Goal: Use online tool/utility: Utilize a website feature to perform a specific function

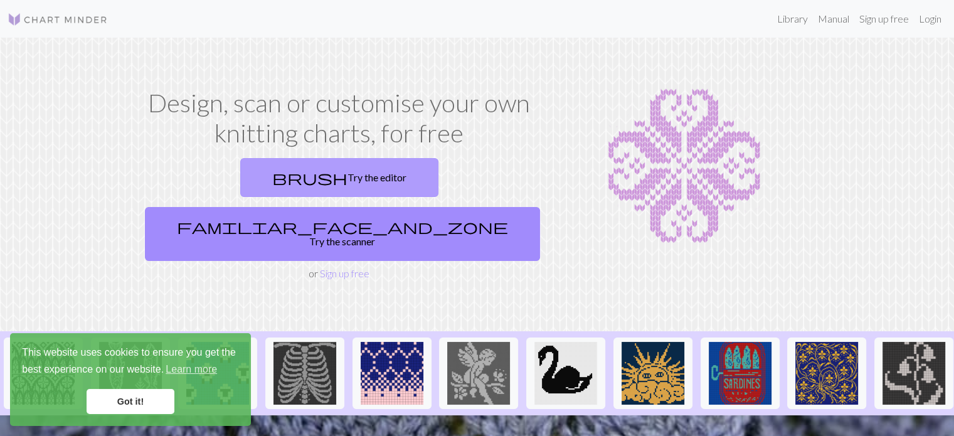
click at [256, 191] on link "brush Try the editor" at bounding box center [339, 177] width 198 height 39
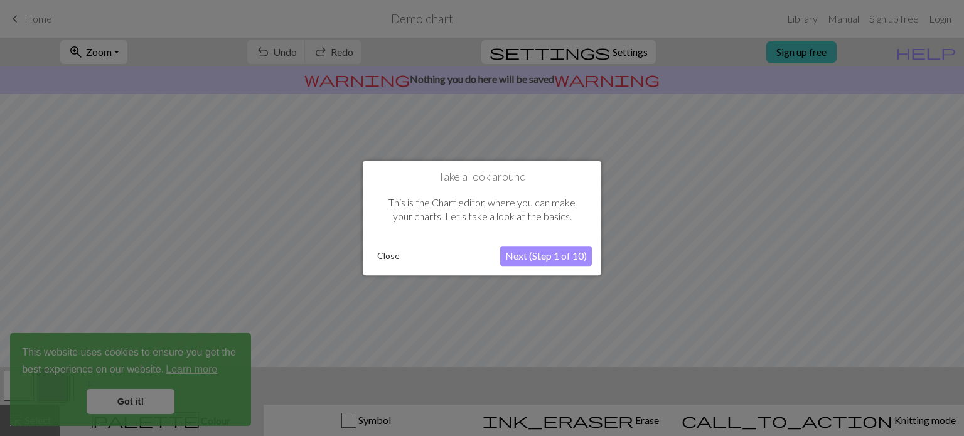
click at [383, 252] on button "Close" at bounding box center [388, 256] width 33 height 19
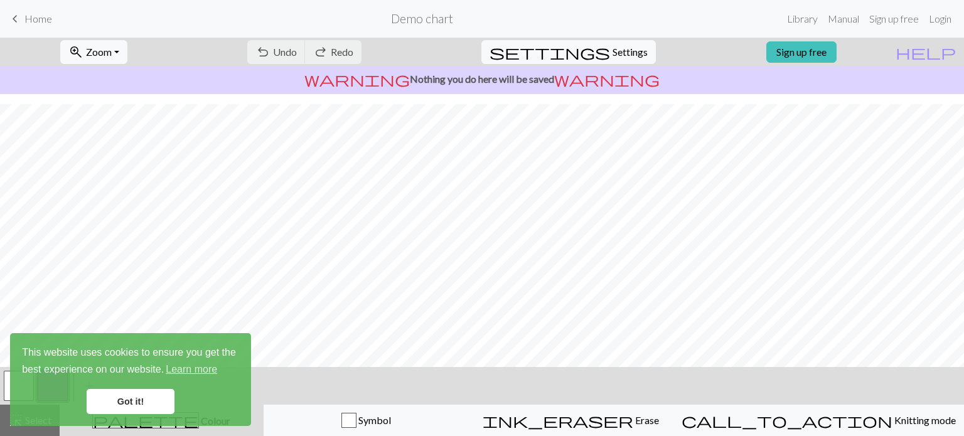
scroll to position [188, 0]
click at [20, 18] on span "keyboard_arrow_left" at bounding box center [15, 19] width 15 height 18
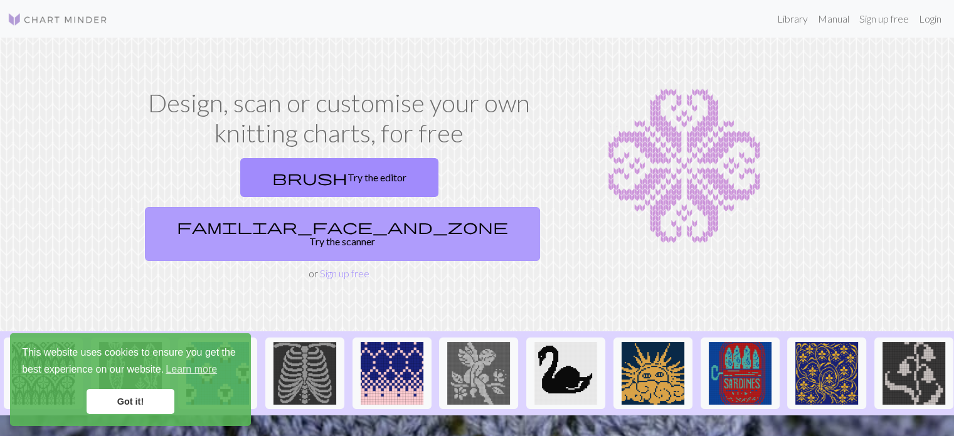
click at [467, 207] on link "familiar_face_and_zone Try the scanner" at bounding box center [342, 234] width 395 height 54
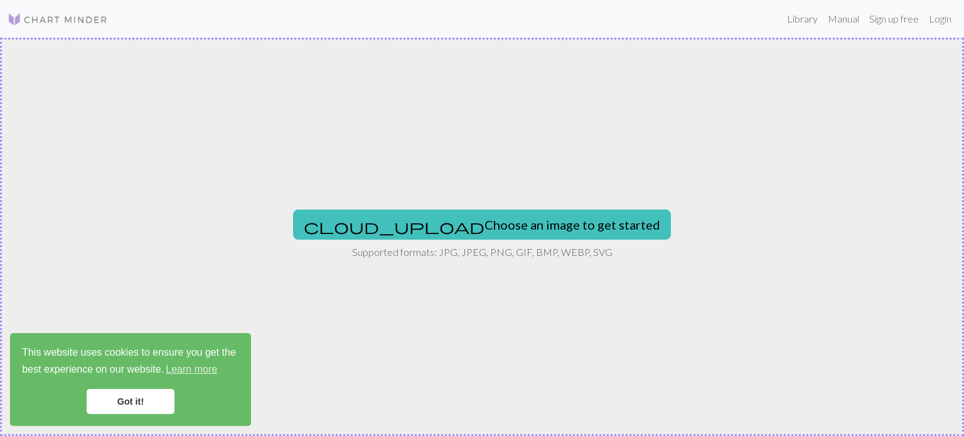
drag, startPoint x: 459, startPoint y: 170, endPoint x: 404, endPoint y: 136, distance: 65.1
click at [404, 136] on div "cloud_upload Choose an image to get started Supported formats: JPG, JPEG, PNG, …" at bounding box center [482, 237] width 964 height 398
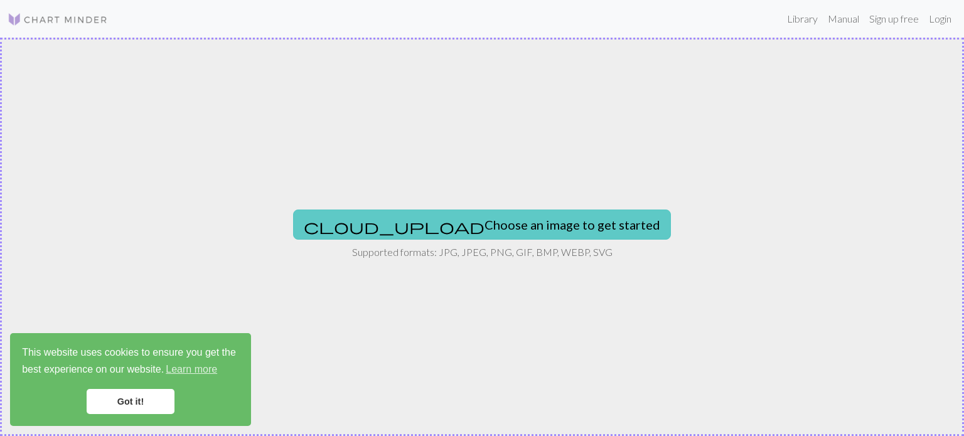
click at [507, 228] on button "cloud_upload Choose an image to get started" at bounding box center [482, 225] width 378 height 30
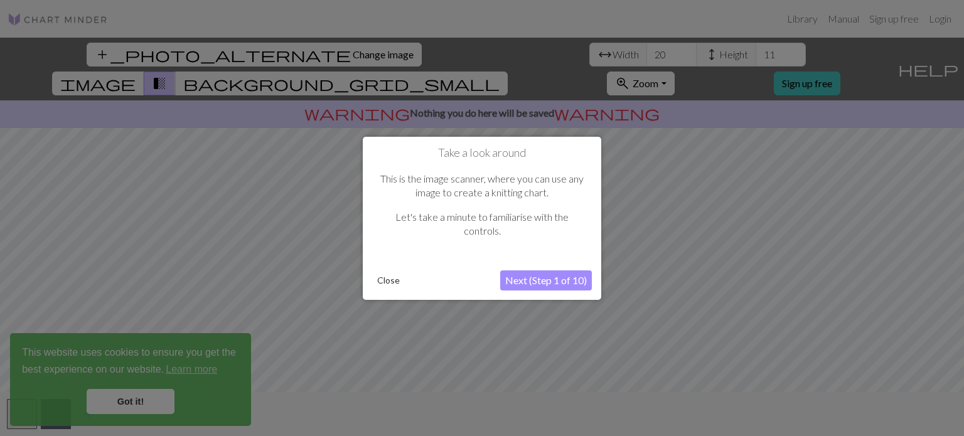
click at [533, 276] on button "Next (Step 1 of 10)" at bounding box center [546, 280] width 92 height 20
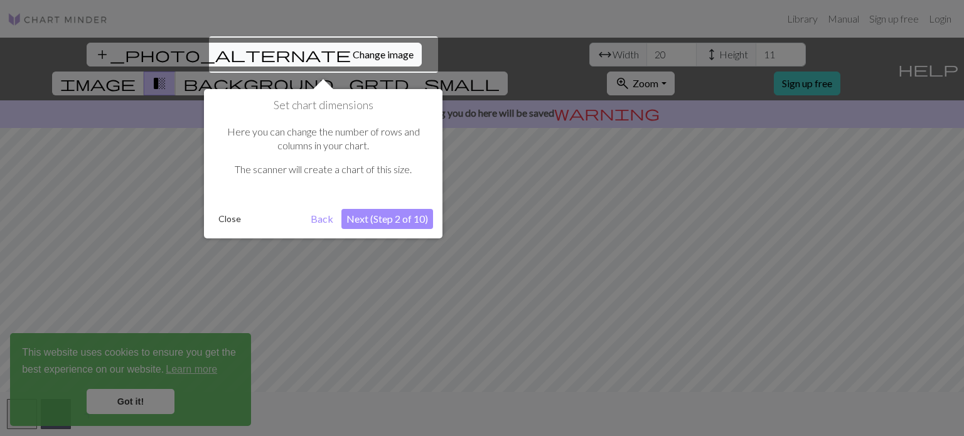
click at [377, 222] on button "Next (Step 2 of 10)" at bounding box center [387, 219] width 92 height 20
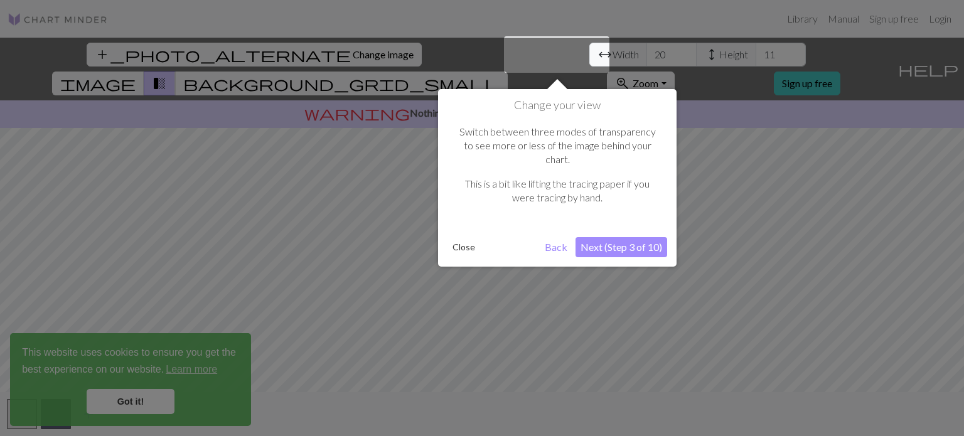
click at [590, 237] on button "Next (Step 3 of 10)" at bounding box center [621, 247] width 92 height 20
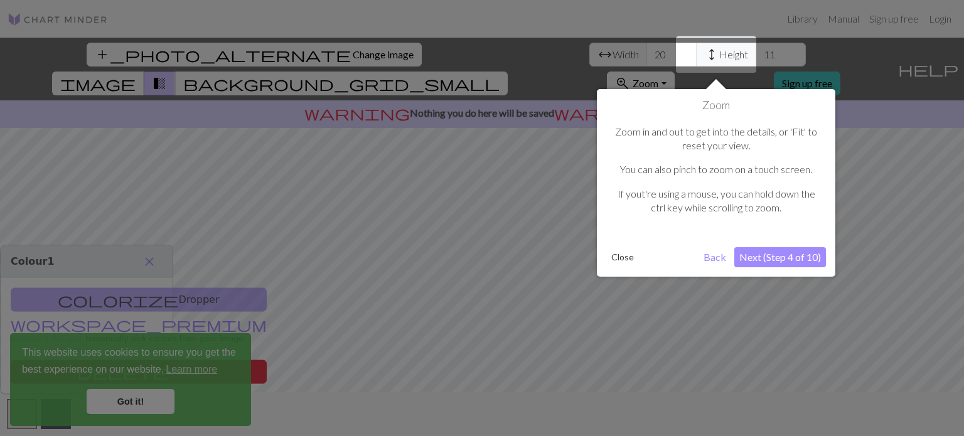
click at [777, 252] on button "Next (Step 4 of 10)" at bounding box center [780, 257] width 92 height 20
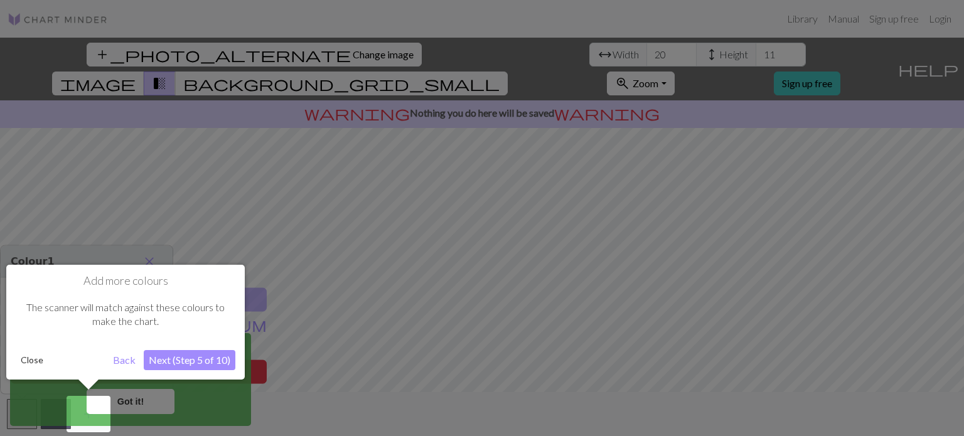
click at [40, 360] on button "Close" at bounding box center [32, 360] width 33 height 19
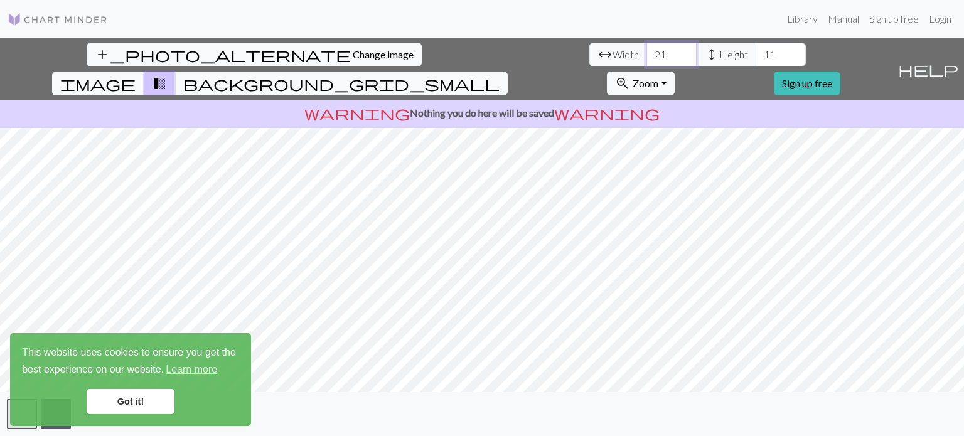
click at [646, 51] on input "21" at bounding box center [671, 55] width 50 height 24
click at [646, 51] on input "22" at bounding box center [671, 55] width 50 height 24
click at [646, 51] on input "23" at bounding box center [671, 55] width 50 height 24
click at [646, 51] on input "24" at bounding box center [671, 55] width 50 height 24
click at [646, 51] on input "25" at bounding box center [671, 55] width 50 height 24
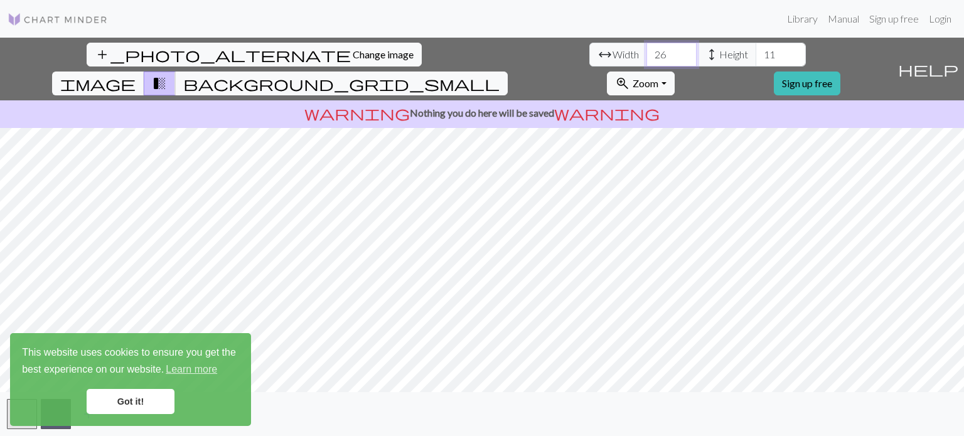
click at [646, 51] on input "26" at bounding box center [671, 55] width 50 height 24
click at [646, 51] on input "27" at bounding box center [671, 55] width 50 height 24
click at [646, 51] on input "28" at bounding box center [671, 55] width 50 height 24
click at [646, 51] on input "29" at bounding box center [671, 55] width 50 height 24
click at [646, 61] on input "28" at bounding box center [671, 55] width 50 height 24
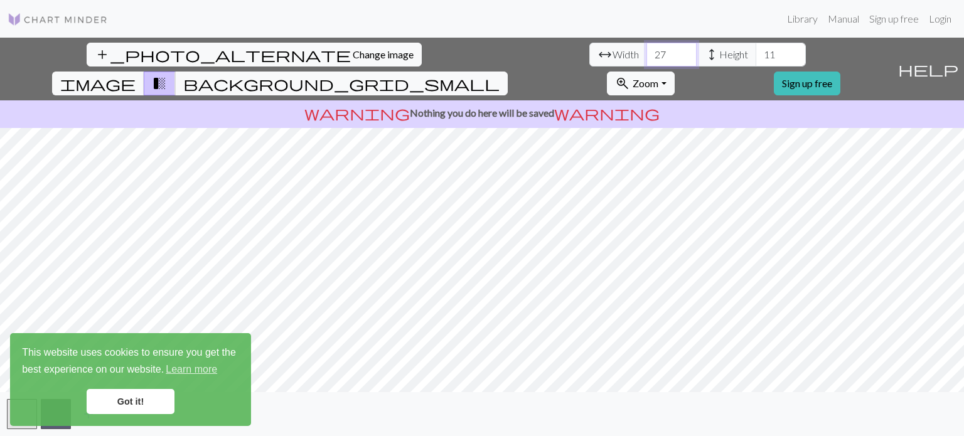
click at [646, 61] on input "27" at bounding box center [671, 55] width 50 height 24
click at [646, 61] on input "26" at bounding box center [671, 55] width 50 height 24
click at [646, 61] on input "25" at bounding box center [671, 55] width 50 height 24
type input "24"
click at [646, 61] on input "24" at bounding box center [671, 55] width 50 height 24
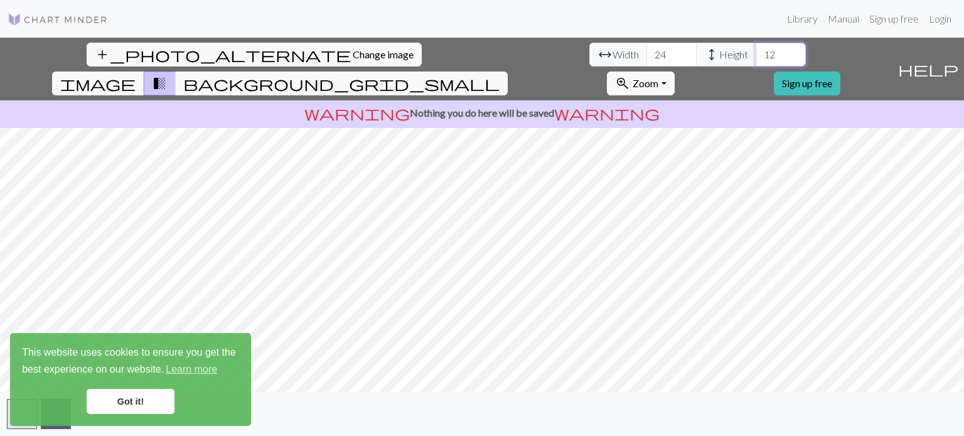
click at [756, 51] on input "12" at bounding box center [781, 55] width 50 height 24
click at [756, 51] on input "13" at bounding box center [781, 55] width 50 height 24
click at [756, 51] on input "14" at bounding box center [781, 55] width 50 height 24
click at [756, 51] on input "15" at bounding box center [781, 55] width 50 height 24
click at [756, 51] on input "16" at bounding box center [781, 55] width 50 height 24
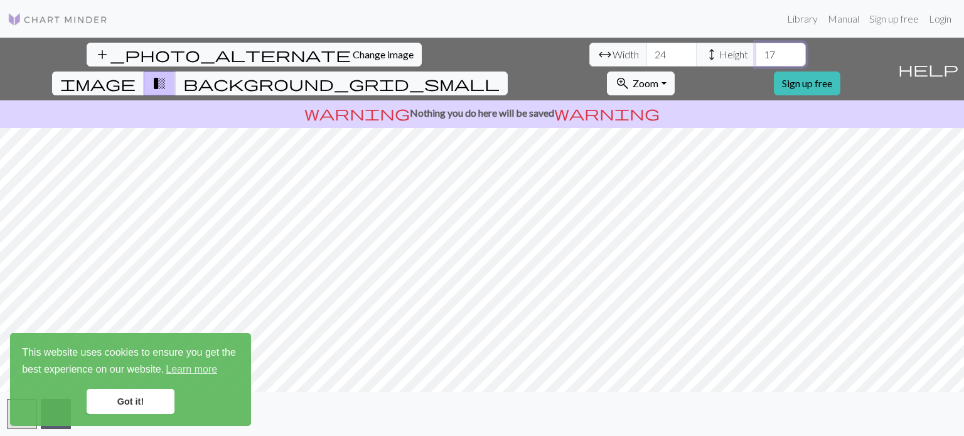
click at [756, 51] on input "17" at bounding box center [781, 55] width 50 height 24
click at [756, 51] on input "18" at bounding box center [781, 55] width 50 height 24
click at [756, 51] on input "19" at bounding box center [781, 55] width 50 height 24
click at [756, 51] on input "20" at bounding box center [781, 55] width 50 height 24
click at [756, 51] on input "21" at bounding box center [781, 55] width 50 height 24
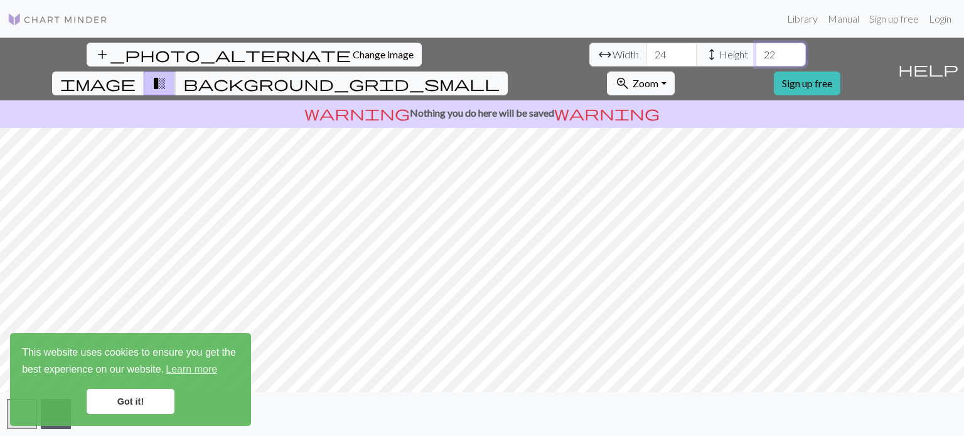
click at [756, 51] on input "22" at bounding box center [781, 55] width 50 height 24
click at [756, 51] on input "23" at bounding box center [781, 55] width 50 height 24
click at [756, 51] on input "24" at bounding box center [781, 55] width 50 height 24
click at [756, 52] on input "25" at bounding box center [781, 55] width 50 height 24
click at [756, 52] on input "26" at bounding box center [781, 55] width 50 height 24
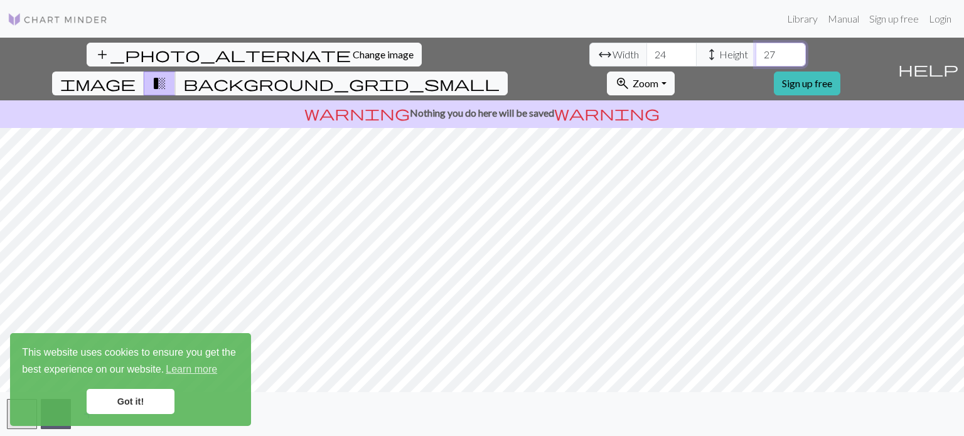
click at [756, 52] on input "27" at bounding box center [781, 55] width 50 height 24
type input "28"
click at [756, 52] on input "28" at bounding box center [781, 55] width 50 height 24
click at [704, 53] on span "height" at bounding box center [711, 55] width 15 height 18
click at [704, 49] on span "height" at bounding box center [711, 55] width 15 height 18
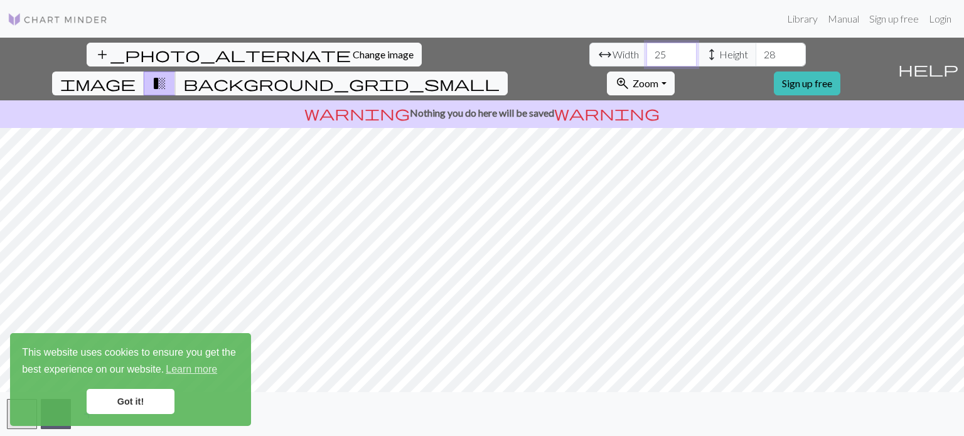
click at [646, 51] on input "25" at bounding box center [671, 55] width 50 height 24
click at [646, 51] on input "26" at bounding box center [671, 55] width 50 height 24
click at [646, 51] on input "27" at bounding box center [671, 55] width 50 height 24
click at [646, 51] on input "28" at bounding box center [671, 55] width 50 height 24
click at [646, 51] on input "29" at bounding box center [671, 55] width 50 height 24
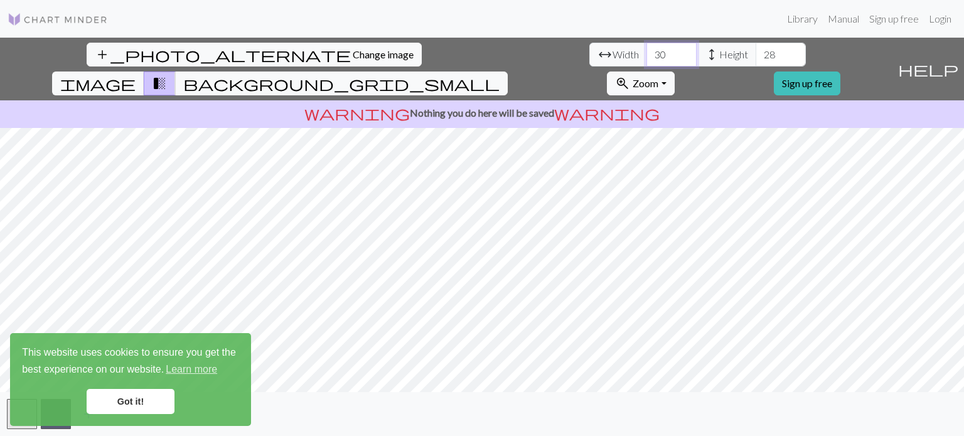
click at [646, 51] on input "30" at bounding box center [671, 55] width 50 height 24
click at [646, 51] on input "31" at bounding box center [671, 55] width 50 height 24
click at [646, 51] on input "32" at bounding box center [671, 55] width 50 height 24
click at [646, 51] on input "33" at bounding box center [671, 55] width 50 height 24
click at [646, 51] on input "34" at bounding box center [671, 55] width 50 height 24
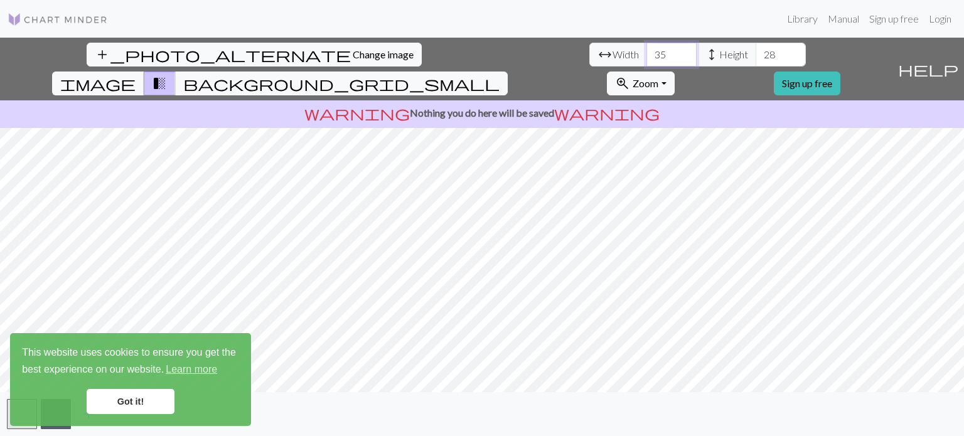
click at [646, 51] on input "35" at bounding box center [671, 55] width 50 height 24
click at [646, 51] on input "36" at bounding box center [671, 55] width 50 height 24
click at [646, 51] on input "37" at bounding box center [671, 55] width 50 height 24
click at [646, 51] on input "38" at bounding box center [671, 55] width 50 height 24
click at [646, 51] on input "39" at bounding box center [671, 55] width 50 height 24
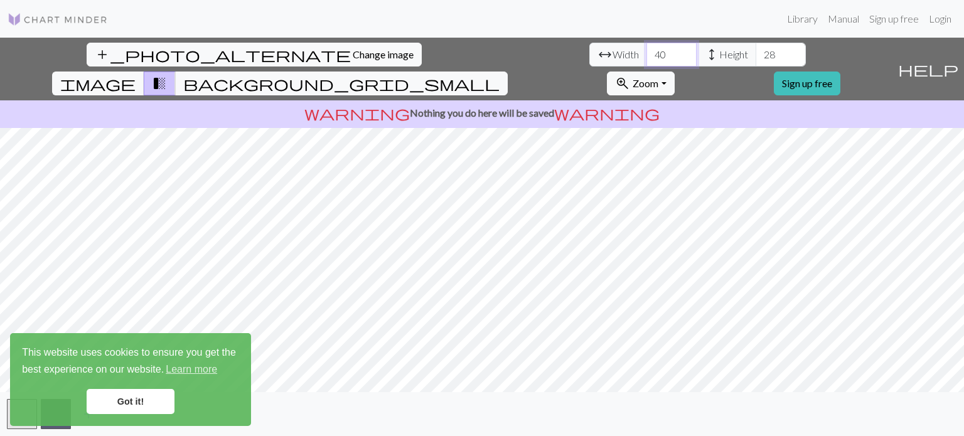
click at [646, 51] on input "40" at bounding box center [671, 55] width 50 height 24
click at [646, 51] on input "41" at bounding box center [671, 55] width 50 height 24
click at [646, 51] on input "42" at bounding box center [671, 55] width 50 height 24
click at [646, 51] on input "43" at bounding box center [671, 55] width 50 height 24
click at [646, 51] on input "44" at bounding box center [671, 55] width 50 height 24
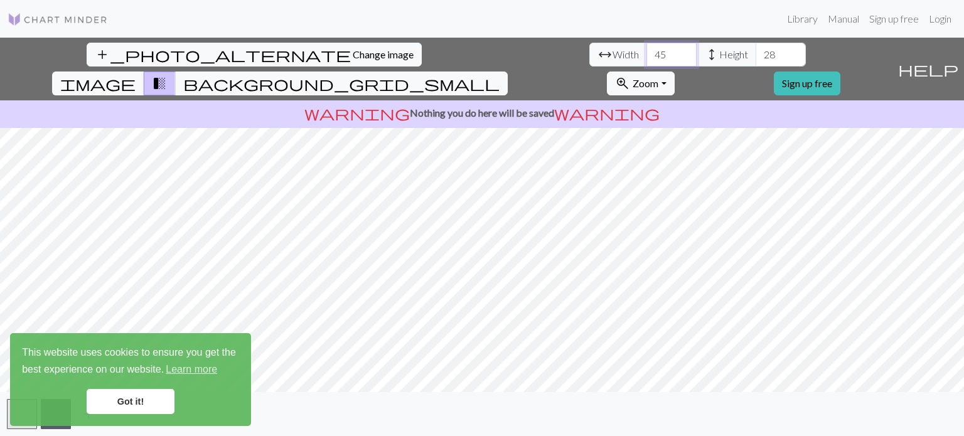
click at [646, 51] on input "45" at bounding box center [671, 55] width 50 height 24
click at [646, 51] on input "46" at bounding box center [671, 55] width 50 height 24
click at [646, 51] on input "47" at bounding box center [671, 55] width 50 height 24
click at [646, 51] on input "48" at bounding box center [671, 55] width 50 height 24
click at [646, 51] on input "49" at bounding box center [671, 55] width 50 height 24
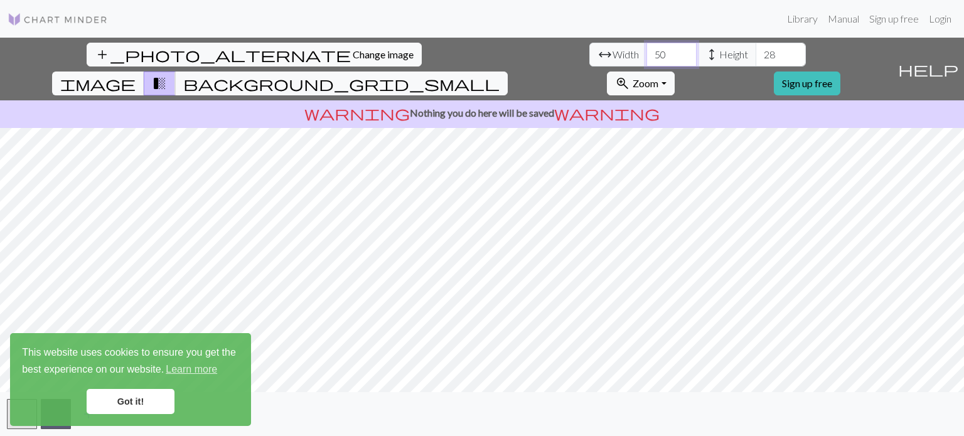
click at [646, 51] on input "50" at bounding box center [671, 55] width 50 height 24
click at [646, 51] on input "51" at bounding box center [671, 55] width 50 height 24
click at [646, 51] on input "52" at bounding box center [671, 55] width 50 height 24
click at [646, 51] on input "53" at bounding box center [671, 55] width 50 height 24
click at [646, 51] on input "54" at bounding box center [671, 55] width 50 height 24
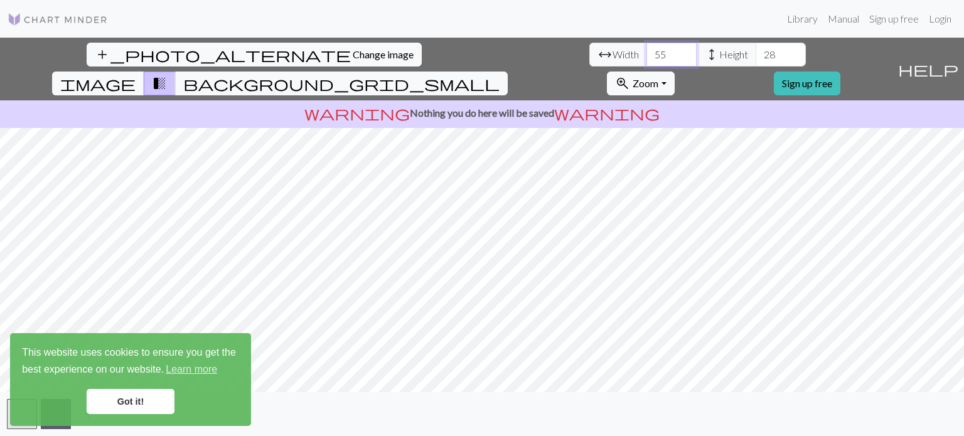
click at [646, 51] on input "55" at bounding box center [671, 55] width 50 height 24
click at [646, 51] on input "56" at bounding box center [671, 55] width 50 height 24
click at [646, 51] on input "57" at bounding box center [671, 55] width 50 height 24
click at [646, 51] on input "58" at bounding box center [671, 55] width 50 height 24
click at [646, 51] on input "59" at bounding box center [671, 55] width 50 height 24
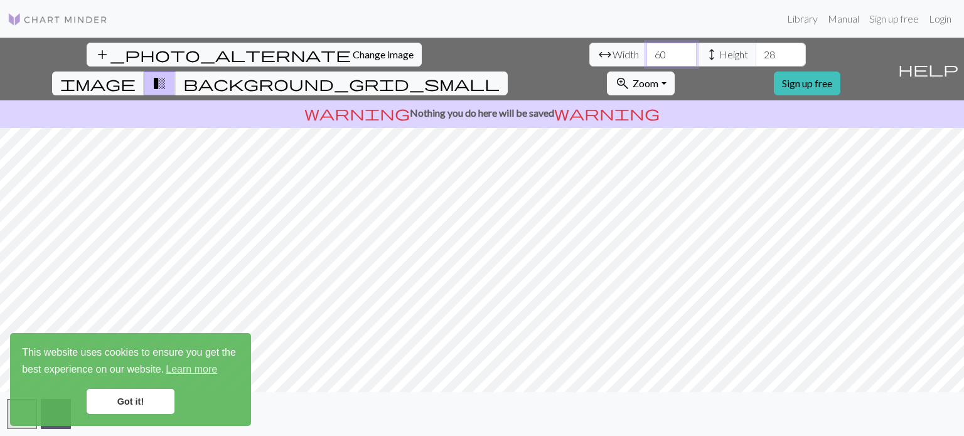
click at [646, 51] on input "60" at bounding box center [671, 55] width 50 height 24
click at [646, 51] on input "61" at bounding box center [671, 55] width 50 height 24
click at [646, 51] on input "62" at bounding box center [671, 55] width 50 height 24
click at [646, 51] on input "63" at bounding box center [671, 55] width 50 height 24
click at [646, 51] on input "64" at bounding box center [671, 55] width 50 height 24
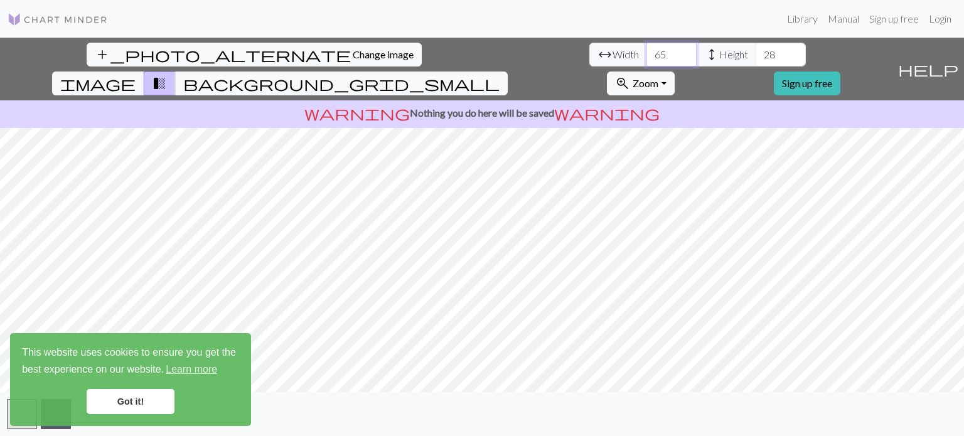
click at [646, 52] on input "65" at bounding box center [671, 55] width 50 height 24
click at [646, 52] on input "66" at bounding box center [671, 55] width 50 height 24
click at [646, 52] on input "67" at bounding box center [671, 55] width 50 height 24
click at [646, 52] on input "68" at bounding box center [671, 55] width 50 height 24
click at [646, 52] on input "69" at bounding box center [671, 55] width 50 height 24
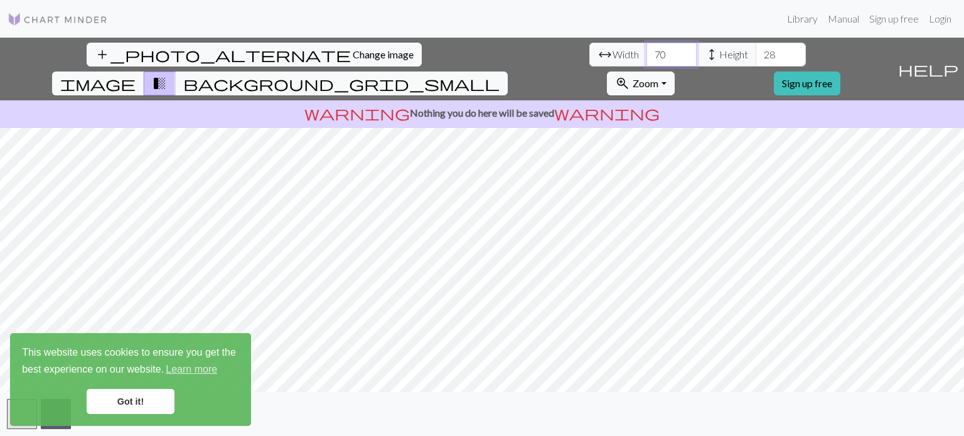
click at [646, 52] on input "70" at bounding box center [671, 55] width 50 height 24
click at [646, 52] on input "71" at bounding box center [671, 55] width 50 height 24
click at [646, 52] on input "72" at bounding box center [671, 55] width 50 height 24
click at [646, 52] on input "73" at bounding box center [671, 55] width 50 height 24
click at [646, 52] on input "74" at bounding box center [671, 55] width 50 height 24
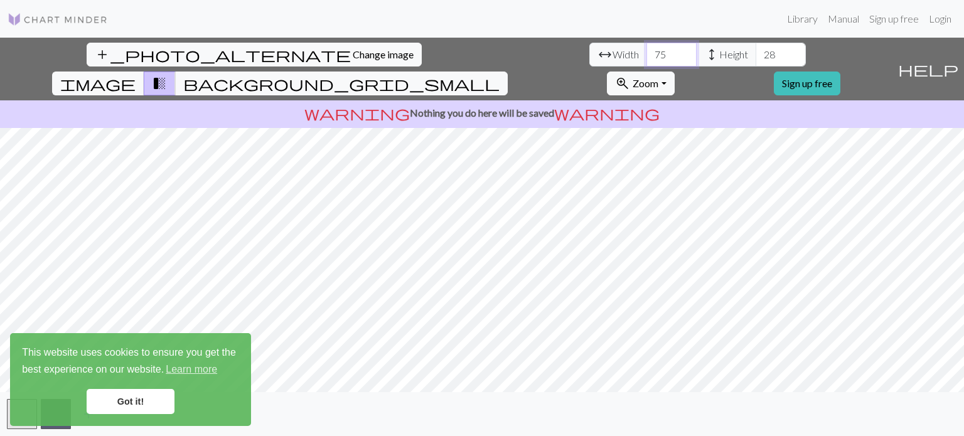
click at [646, 52] on input "75" at bounding box center [671, 55] width 50 height 24
type input "113"
click at [646, 52] on input "113" at bounding box center [671, 55] width 50 height 24
click at [756, 50] on input "113" at bounding box center [781, 55] width 50 height 24
click at [756, 50] on input "114" at bounding box center [781, 55] width 50 height 24
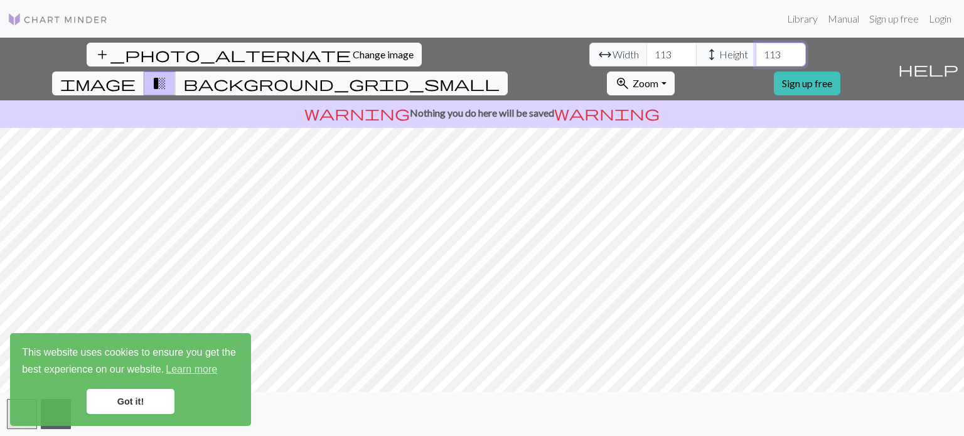
type input "113"
click at [756, 58] on input "113" at bounding box center [781, 55] width 50 height 24
click at [115, 62] on button "add_photo_alternate Change image" at bounding box center [254, 55] width 335 height 24
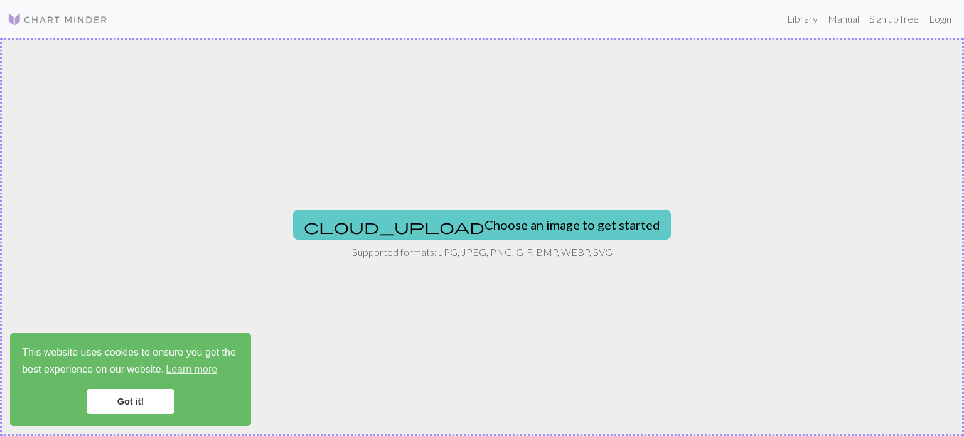
click at [516, 217] on button "cloud_upload Choose an image to get started" at bounding box center [482, 225] width 378 height 30
type input "C:\fakepath\new-volvo-logo.png"
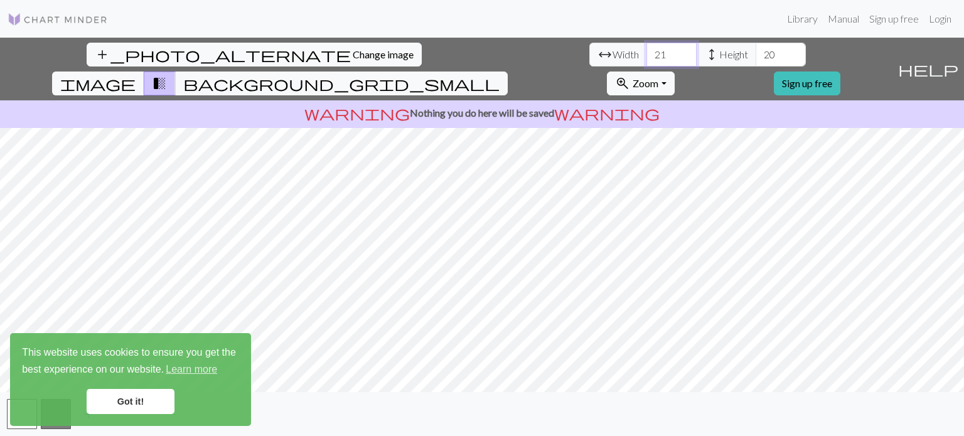
click at [646, 50] on input "21" at bounding box center [671, 55] width 50 height 24
click at [646, 50] on input "22" at bounding box center [671, 55] width 50 height 24
click at [646, 50] on input "23" at bounding box center [671, 55] width 50 height 24
type input "24"
click at [646, 50] on input "24" at bounding box center [671, 55] width 50 height 24
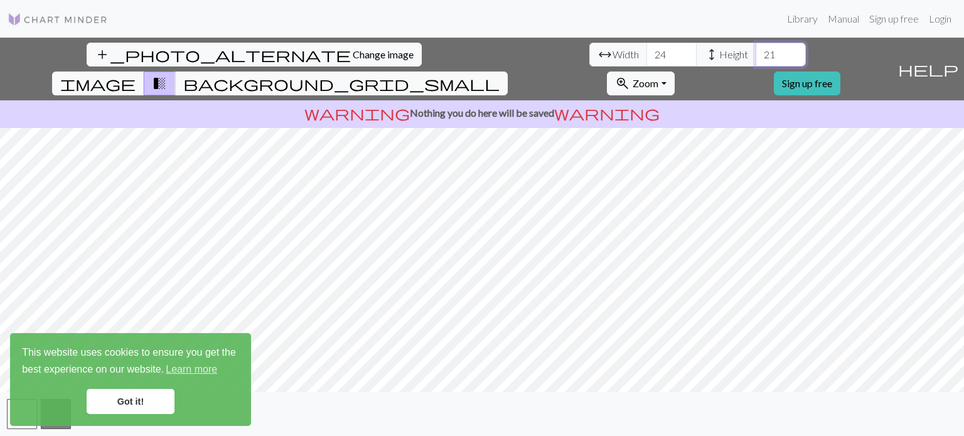
click at [756, 50] on input "21" at bounding box center [781, 55] width 50 height 24
click at [756, 50] on input "22" at bounding box center [781, 55] width 50 height 24
click at [756, 50] on input "23" at bounding box center [781, 55] width 50 height 24
click at [756, 50] on input "24" at bounding box center [781, 55] width 50 height 24
click at [597, 52] on span "arrow_range" at bounding box center [604, 55] width 15 height 18
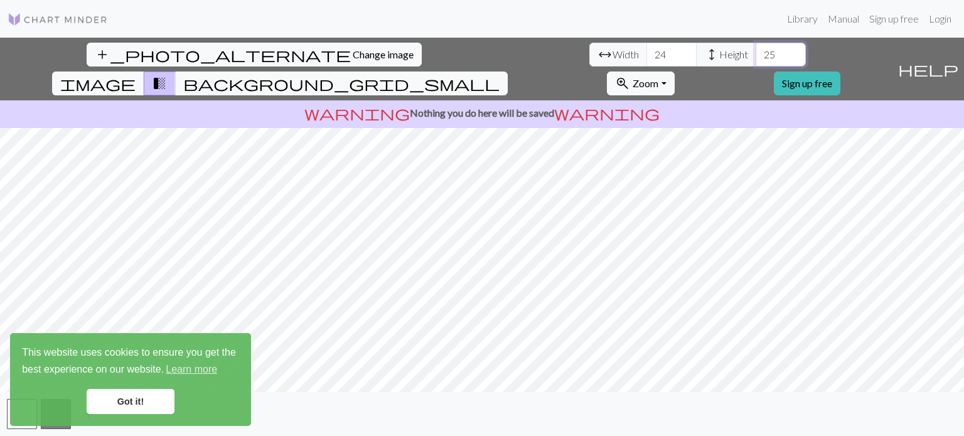
click at [756, 50] on input "25" at bounding box center [781, 55] width 50 height 24
click at [756, 50] on input "26" at bounding box center [781, 55] width 50 height 24
type input "27"
click at [756, 50] on input "27" at bounding box center [781, 55] width 50 height 24
click at [646, 50] on input "25" at bounding box center [671, 55] width 50 height 24
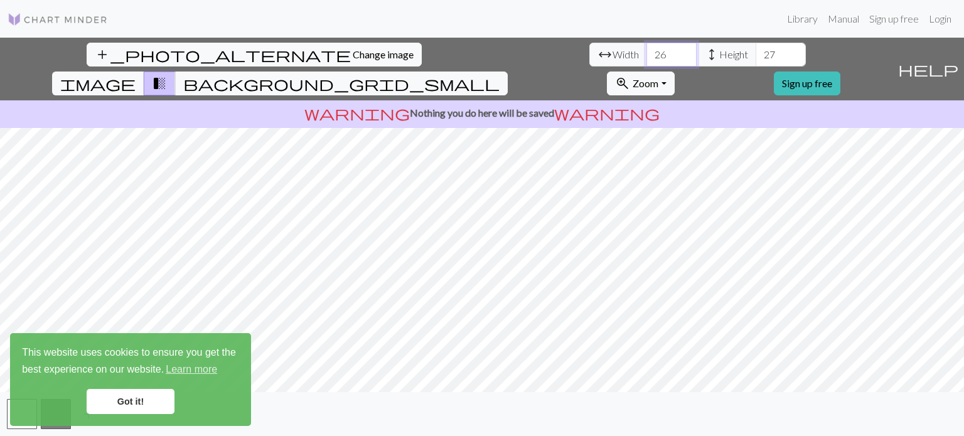
click at [646, 50] on input "26" at bounding box center [671, 55] width 50 height 24
click at [646, 50] on input "27" at bounding box center [671, 55] width 50 height 24
click at [646, 50] on input "28" at bounding box center [671, 55] width 50 height 24
click at [646, 50] on input "29" at bounding box center [671, 55] width 50 height 24
click at [646, 50] on input "30" at bounding box center [671, 55] width 50 height 24
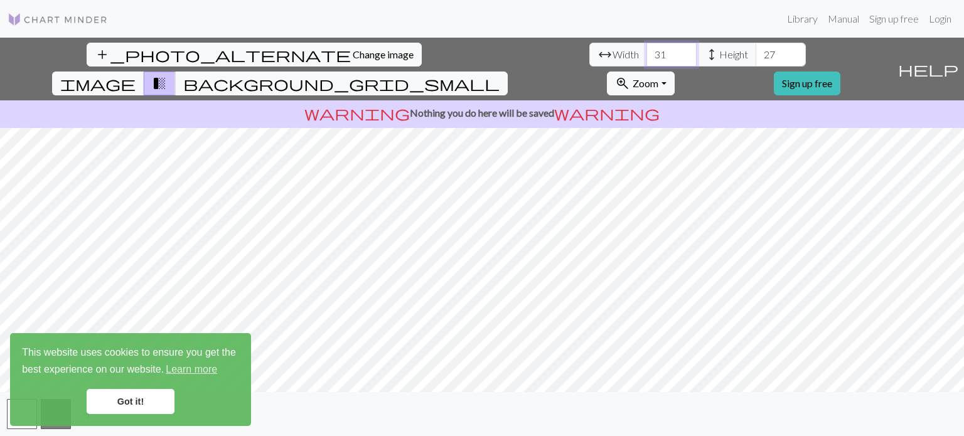
click at [646, 50] on input "31" at bounding box center [671, 55] width 50 height 24
click at [646, 50] on input "32" at bounding box center [671, 55] width 50 height 24
click at [646, 50] on input "33" at bounding box center [671, 55] width 50 height 24
click at [646, 50] on input "34" at bounding box center [671, 55] width 50 height 24
click at [646, 50] on input "35" at bounding box center [671, 55] width 50 height 24
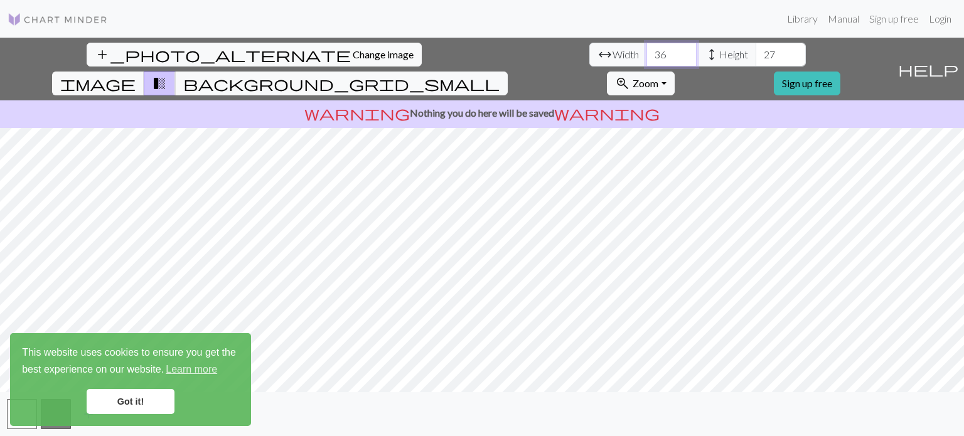
click at [646, 50] on input "36" at bounding box center [671, 55] width 50 height 24
click at [646, 50] on input "37" at bounding box center [671, 55] width 50 height 24
click at [646, 50] on input "38" at bounding box center [671, 55] width 50 height 24
click at [646, 50] on input "39" at bounding box center [671, 55] width 50 height 24
click at [646, 50] on input "40" at bounding box center [671, 55] width 50 height 24
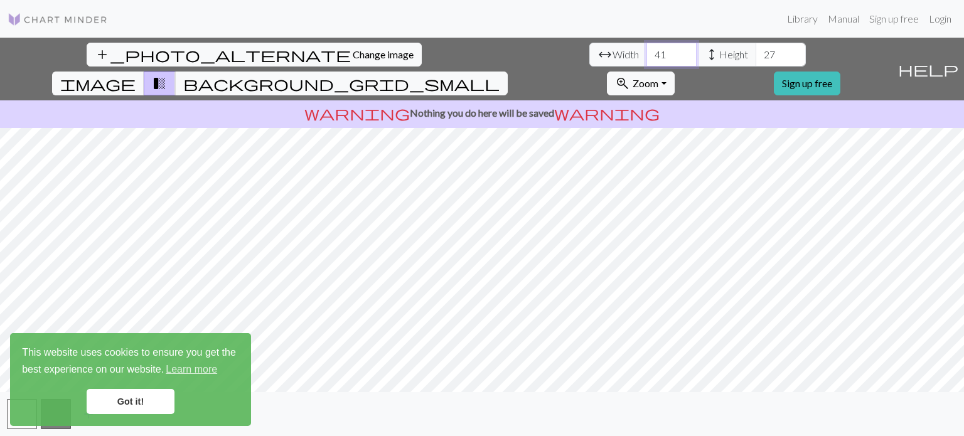
click at [646, 50] on input "41" at bounding box center [671, 55] width 50 height 24
click at [646, 50] on input "42" at bounding box center [671, 55] width 50 height 24
click at [646, 50] on input "43" at bounding box center [671, 55] width 50 height 24
click at [646, 50] on input "44" at bounding box center [671, 55] width 50 height 24
click at [646, 50] on input "45" at bounding box center [671, 55] width 50 height 24
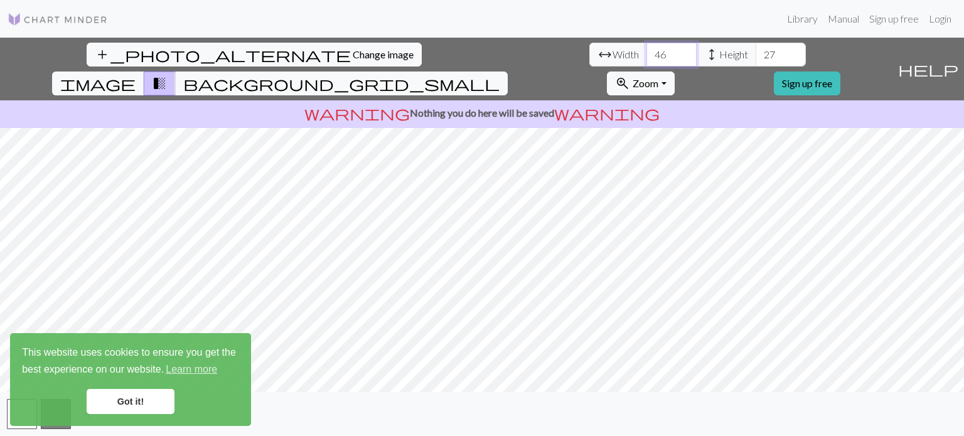
click at [646, 50] on input "46" at bounding box center [671, 55] width 50 height 24
click at [646, 50] on input "47" at bounding box center [671, 55] width 50 height 24
click at [646, 50] on input "48" at bounding box center [671, 55] width 50 height 24
click at [646, 50] on input "49" at bounding box center [671, 55] width 50 height 24
type input "50"
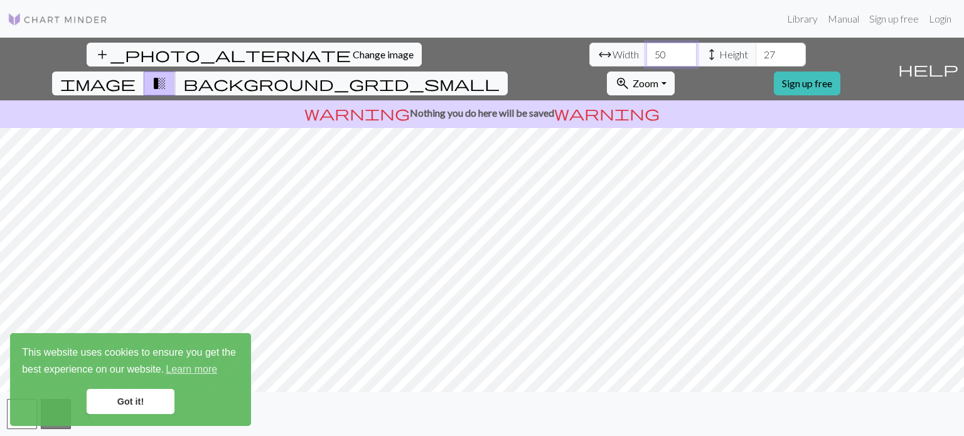
click at [646, 50] on input "50" at bounding box center [671, 55] width 50 height 24
click at [756, 51] on input "28" at bounding box center [781, 55] width 50 height 24
click at [756, 51] on input "29" at bounding box center [781, 55] width 50 height 24
click at [756, 51] on input "30" at bounding box center [781, 55] width 50 height 24
click at [756, 51] on input "31" at bounding box center [781, 55] width 50 height 24
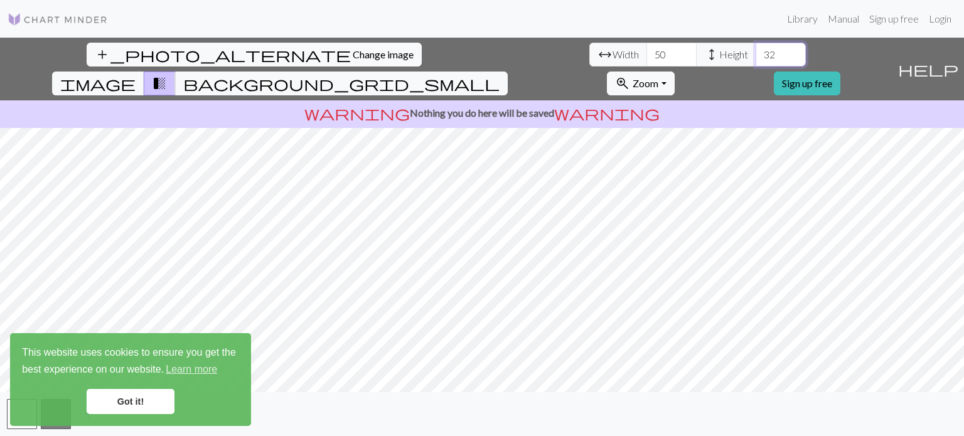
click at [756, 50] on input "32" at bounding box center [781, 55] width 50 height 24
click at [756, 50] on input "33" at bounding box center [781, 55] width 50 height 24
click at [756, 50] on input "34" at bounding box center [781, 55] width 50 height 24
type input "35"
click at [756, 50] on input "35" at bounding box center [781, 55] width 50 height 24
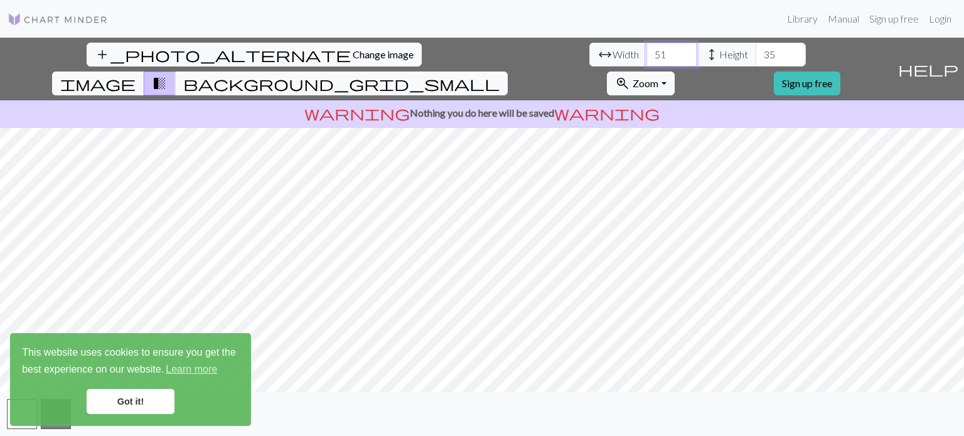
click at [646, 50] on input "51" at bounding box center [671, 55] width 50 height 24
click at [646, 50] on input "52" at bounding box center [671, 55] width 50 height 24
click at [646, 50] on input "53" at bounding box center [671, 55] width 50 height 24
click at [646, 50] on input "54" at bounding box center [671, 55] width 50 height 24
click at [646, 50] on input "55" at bounding box center [671, 55] width 50 height 24
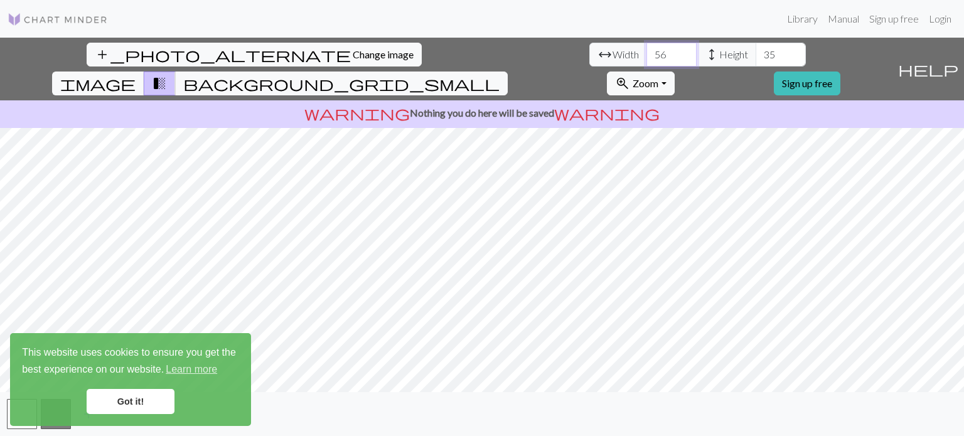
click at [646, 50] on input "56" at bounding box center [671, 55] width 50 height 24
click at [646, 50] on input "57" at bounding box center [671, 55] width 50 height 24
click at [646, 50] on input "58" at bounding box center [671, 55] width 50 height 24
click at [646, 50] on input "59" at bounding box center [671, 55] width 50 height 24
click at [646, 50] on input "60" at bounding box center [671, 55] width 50 height 24
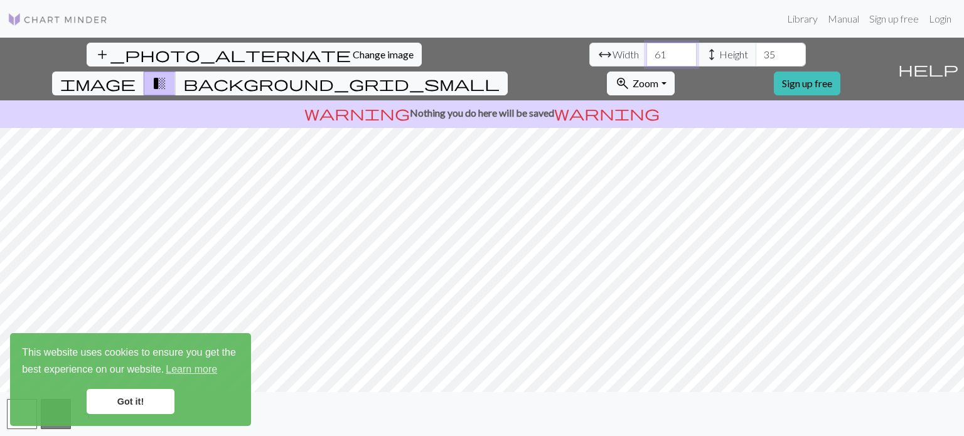
click at [646, 50] on input "61" at bounding box center [671, 55] width 50 height 24
click at [646, 50] on input "62" at bounding box center [671, 55] width 50 height 24
click at [646, 50] on input "63" at bounding box center [671, 55] width 50 height 24
click at [646, 50] on input "64" at bounding box center [671, 55] width 50 height 24
click at [646, 50] on input "65" at bounding box center [671, 55] width 50 height 24
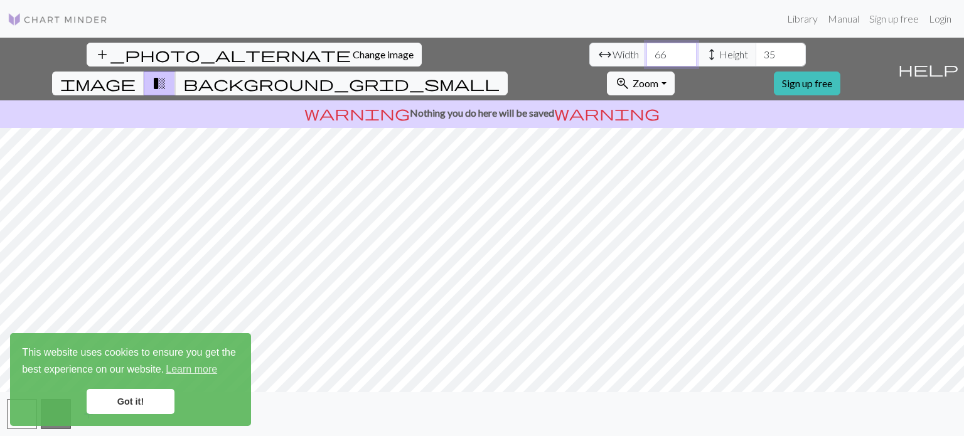
click at [646, 50] on input "66" at bounding box center [671, 55] width 50 height 24
click at [646, 50] on input "67" at bounding box center [671, 55] width 50 height 24
click at [646, 50] on input "68" at bounding box center [671, 55] width 50 height 24
click at [646, 50] on input "69" at bounding box center [671, 55] width 50 height 24
click at [646, 50] on input "70" at bounding box center [671, 55] width 50 height 24
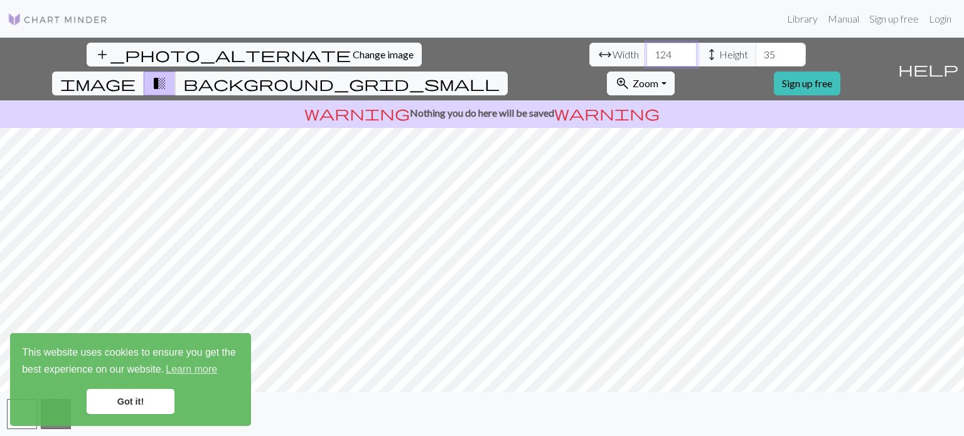
type input "125"
click at [646, 50] on input "125" at bounding box center [671, 55] width 50 height 24
click at [756, 51] on input "52" at bounding box center [781, 55] width 50 height 24
type input "51"
click at [756, 60] on input "51" at bounding box center [781, 55] width 50 height 24
